Goal: Task Accomplishment & Management: Use online tool/utility

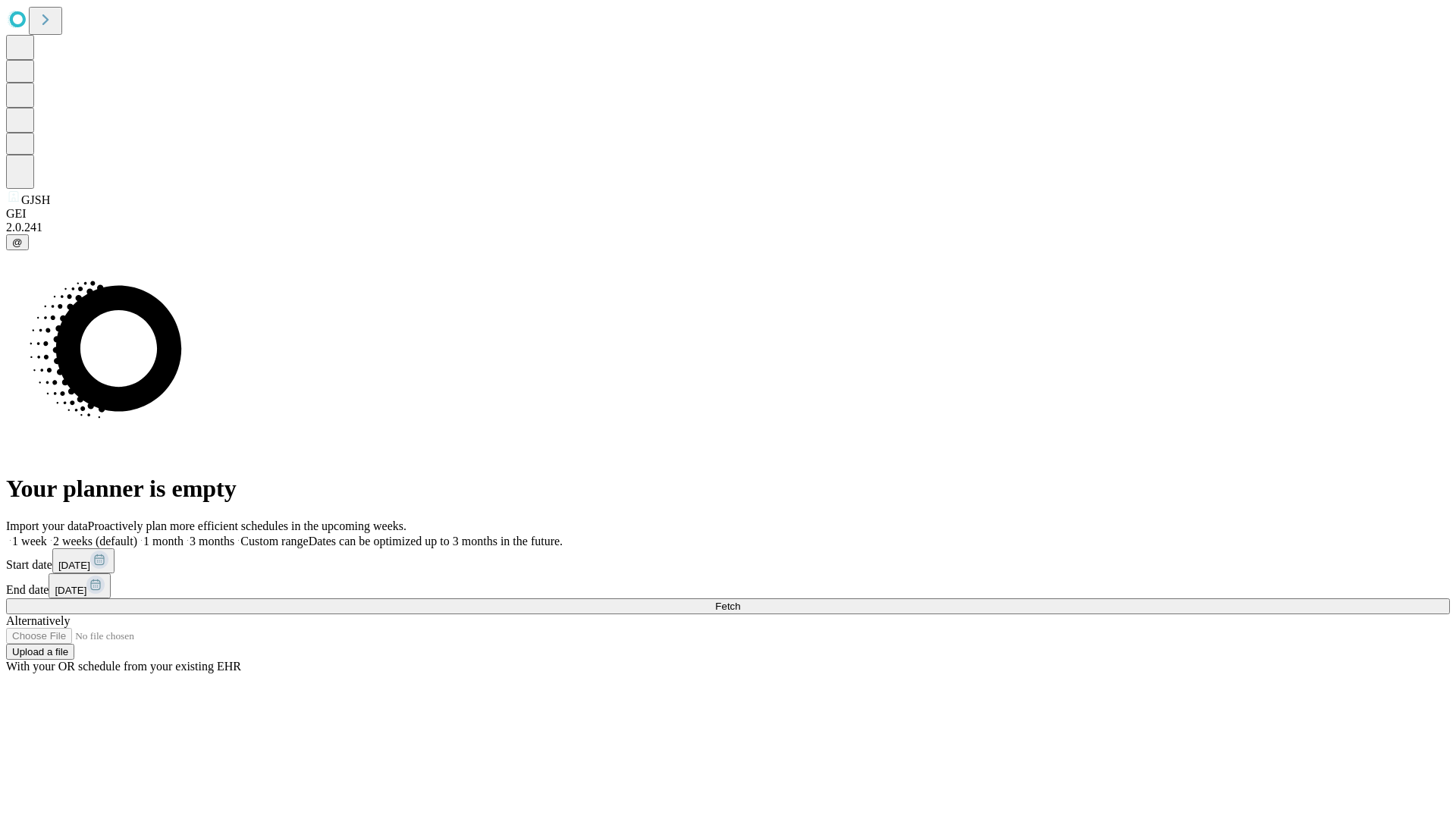
click at [740, 601] on span "Fetch" at bounding box center [727, 606] width 25 height 11
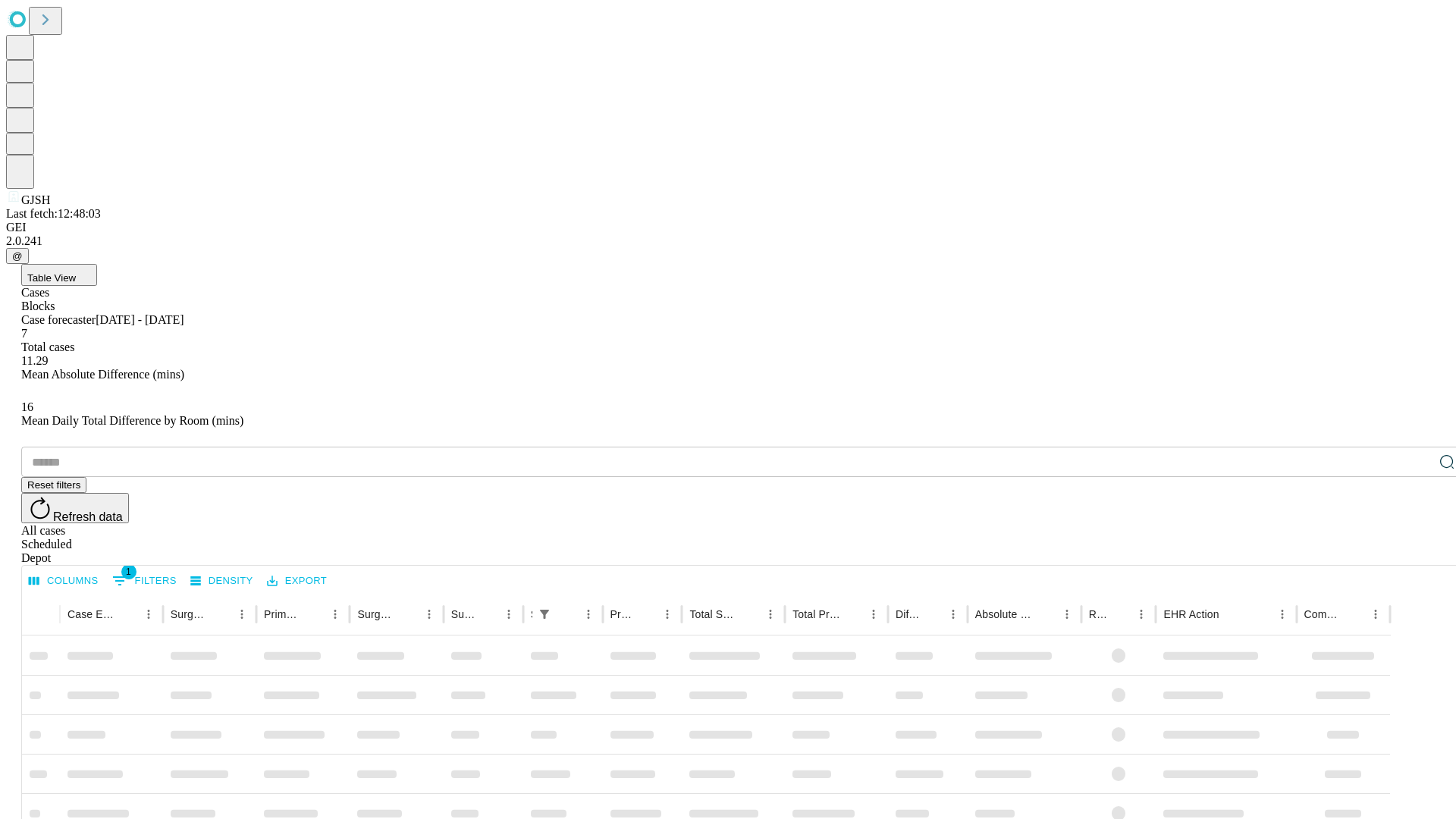
click at [1416, 551] on div "Depot" at bounding box center [744, 558] width 1444 height 14
